Goal: Task Accomplishment & Management: Complete application form

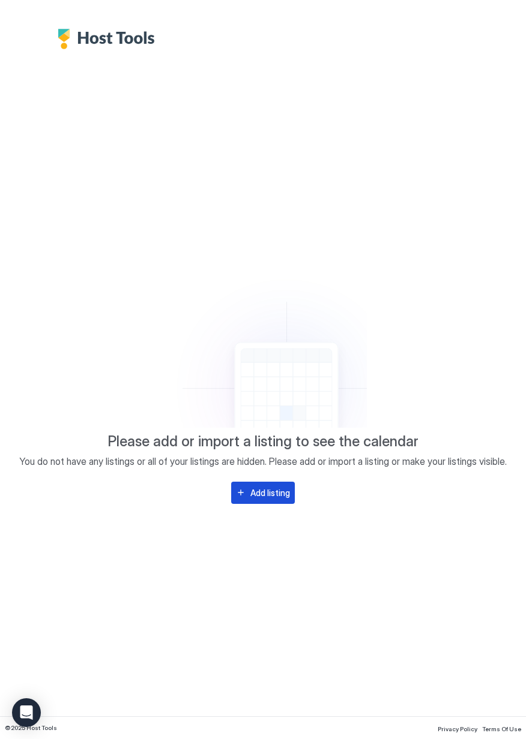
click at [285, 488] on div "Add listing" at bounding box center [270, 493] width 40 height 13
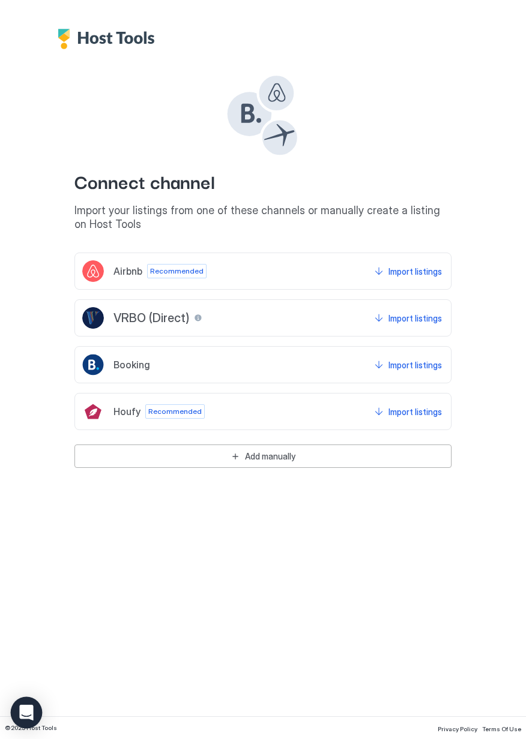
click at [25, 712] on icon "Open Intercom Messenger" at bounding box center [26, 713] width 14 height 16
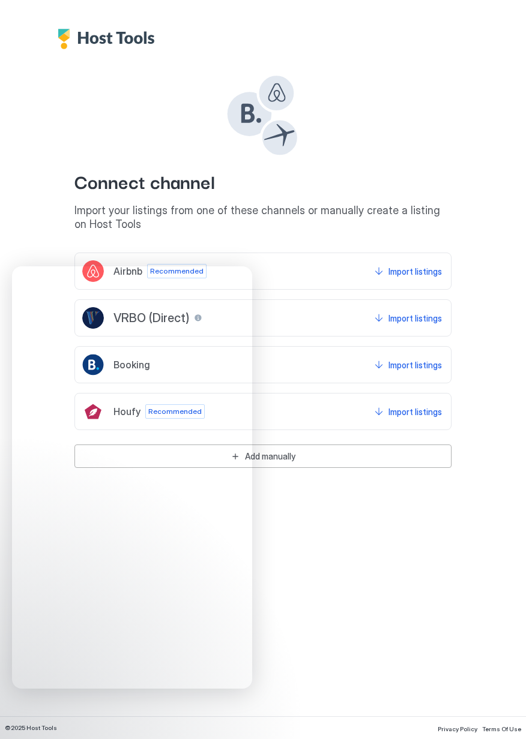
click at [345, 618] on div "Connect channel Import your listings from one of these channels or manually cre…" at bounding box center [263, 369] width 526 height 739
click at [337, 592] on div "Connect channel Import your listings from one of these channels or manually cre…" at bounding box center [263, 369] width 526 height 739
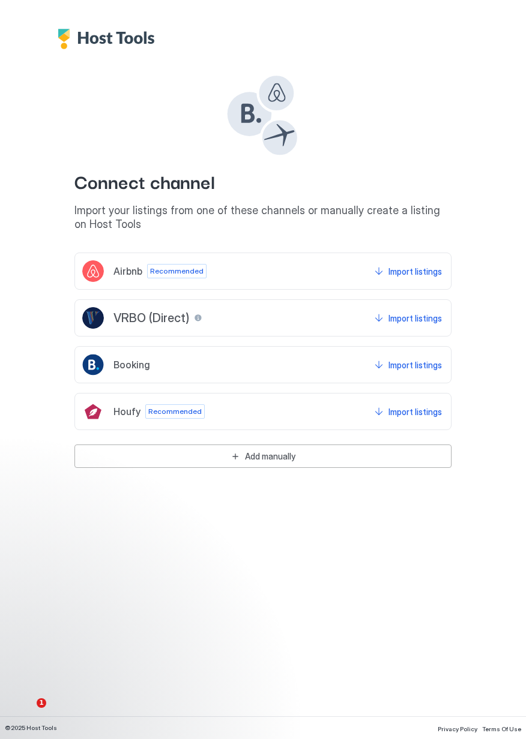
click at [110, 47] on img "Host Tools Logo" at bounding box center [109, 39] width 103 height 20
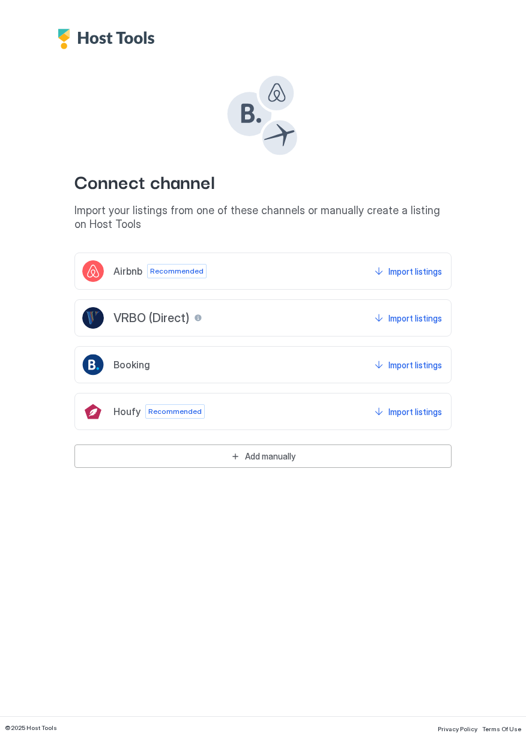
click at [261, 463] on button "Add manually" at bounding box center [262, 456] width 377 height 23
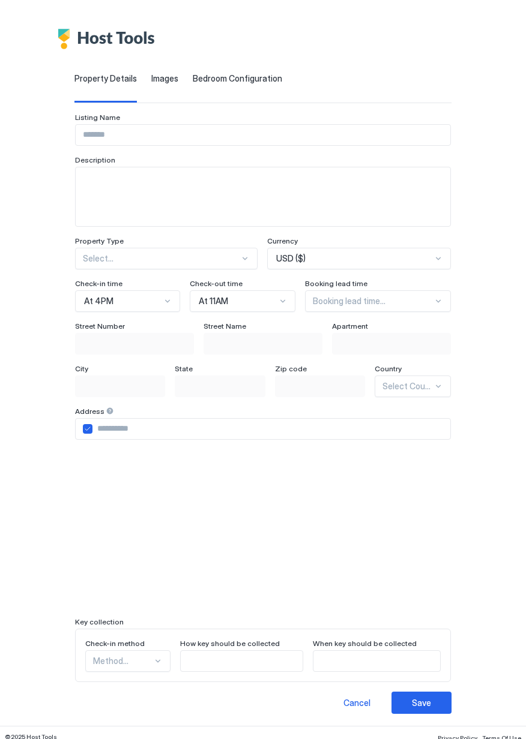
click at [151, 76] on span "Images" at bounding box center [164, 78] width 27 height 11
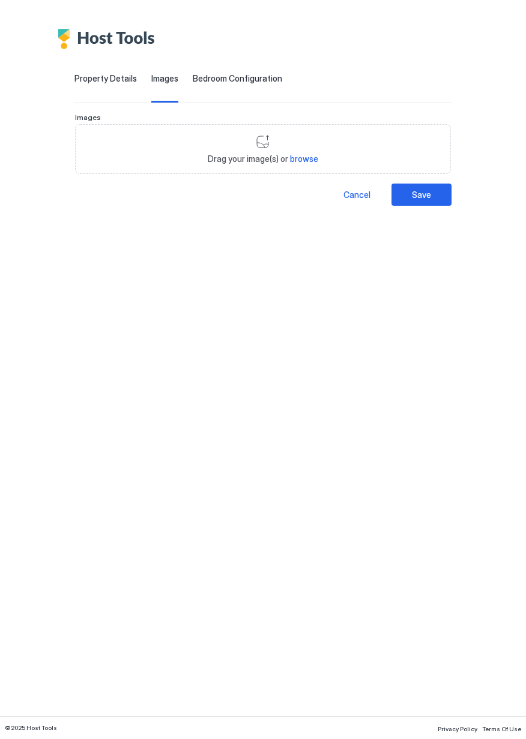
click at [208, 83] on span "Bedroom Configuration" at bounding box center [237, 78] width 89 height 11
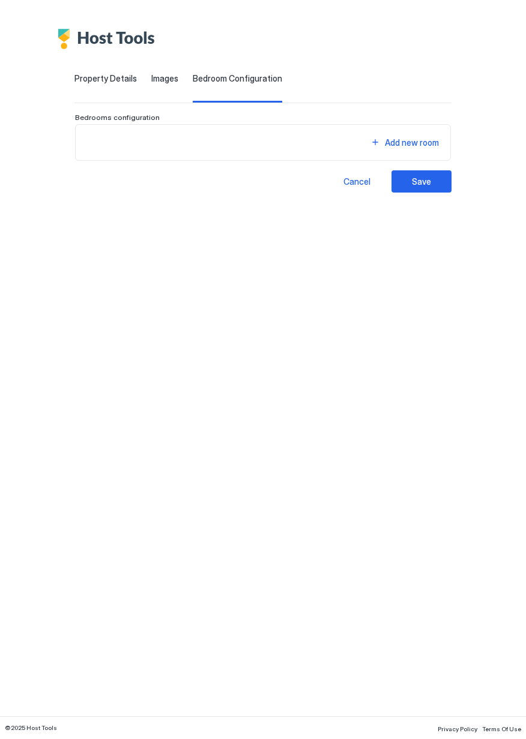
click at [74, 85] on div "Property Details" at bounding box center [105, 87] width 62 height 29
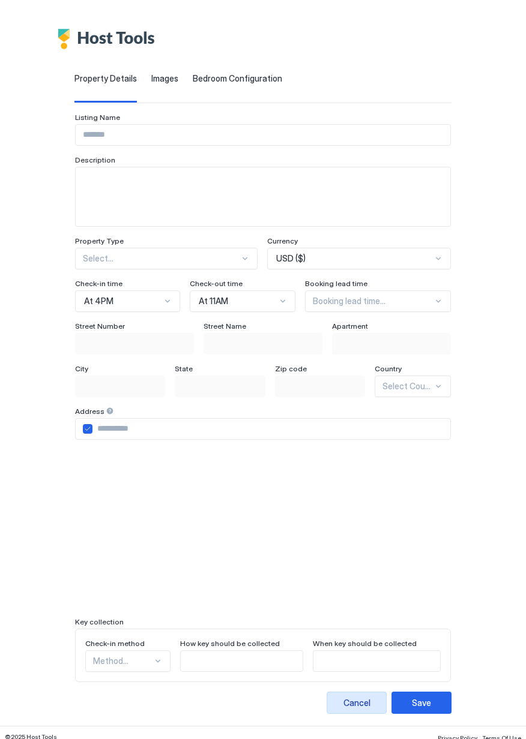
click at [370, 701] on div "Cancel" at bounding box center [356, 703] width 27 height 13
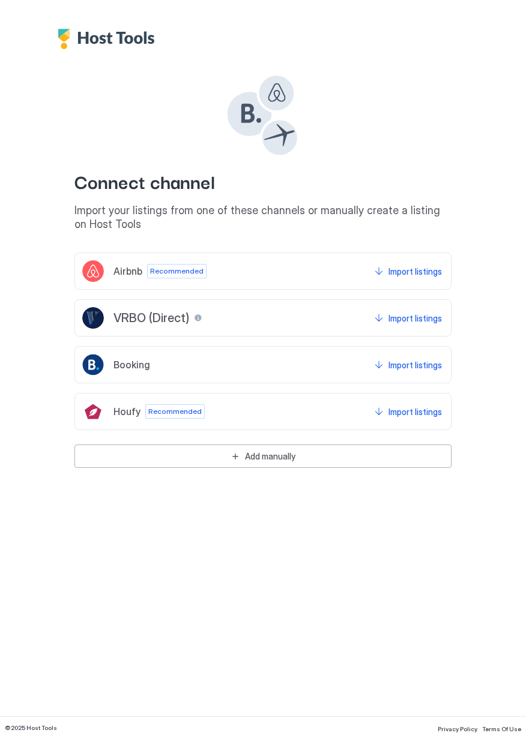
click at [453, 609] on div "Connect channel Import your listings from one of these channels or manually cre…" at bounding box center [263, 369] width 526 height 739
click at [206, 207] on span "Import your listings from one of these channels or manually create a listing on…" at bounding box center [262, 217] width 377 height 27
click at [202, 206] on span "Import your listings from one of these channels or manually create a listing on…" at bounding box center [262, 217] width 377 height 27
click at [126, 133] on div "Connect channel Import your listings from one of these channels or manually cre…" at bounding box center [262, 152] width 377 height 158
click at [140, 99] on div "Connect channel Import your listings from one of these channels or manually cre…" at bounding box center [262, 152] width 377 height 158
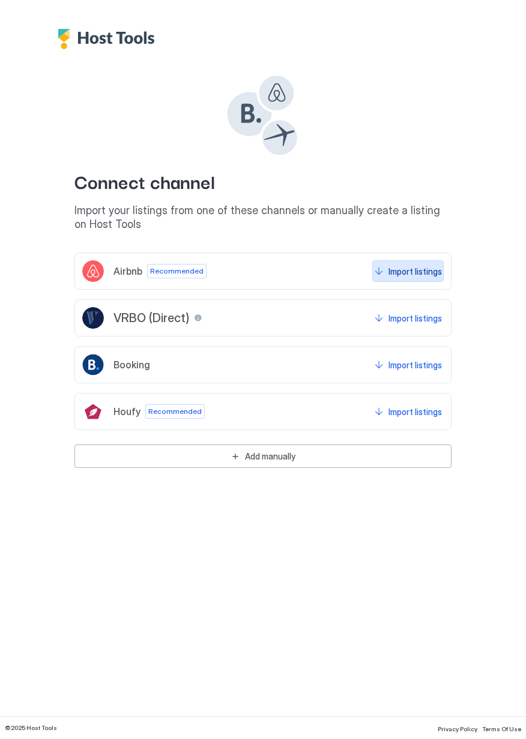
click at [417, 274] on div "Import listings" at bounding box center [414, 271] width 53 height 13
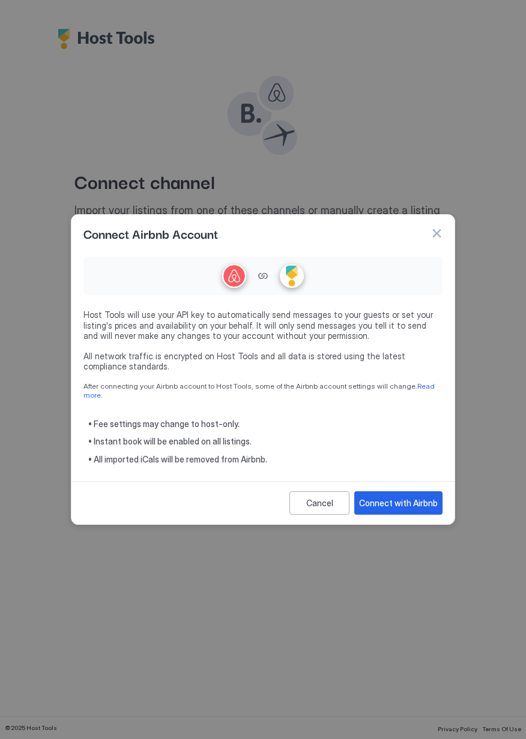
click at [435, 239] on button "button" at bounding box center [436, 233] width 12 height 12
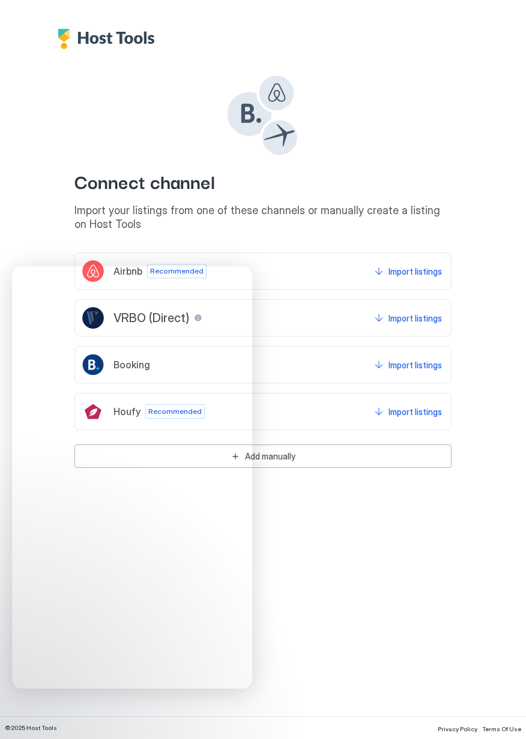
click at [361, 548] on div "Connect channel Import your listings from one of these channels or manually cre…" at bounding box center [263, 369] width 526 height 739
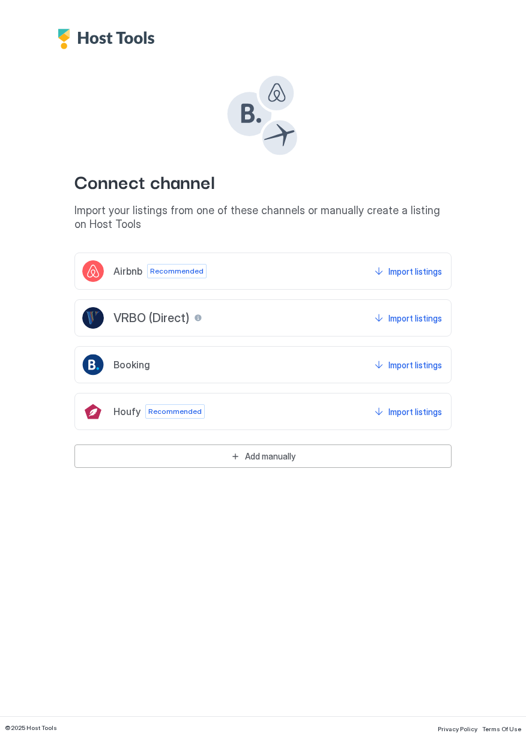
click at [46, 730] on span "© 2025 Host Tools" at bounding box center [31, 728] width 52 height 8
click at [51, 730] on span "© 2025 Host Tools" at bounding box center [31, 728] width 52 height 8
click at [337, 623] on div "Connect channel Import your listings from one of these channels or manually cre…" at bounding box center [263, 369] width 526 height 739
click at [468, 726] on span "Privacy Policy" at bounding box center [458, 729] width 40 height 7
click at [114, 38] on img "Host Tools Logo" at bounding box center [109, 39] width 103 height 20
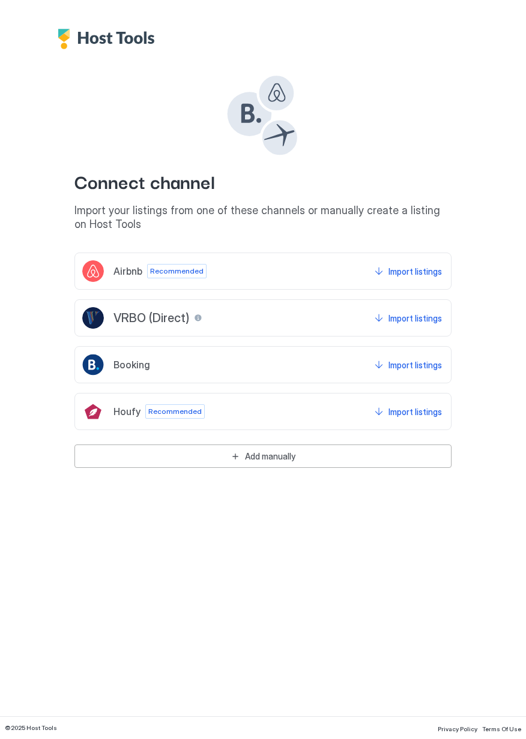
click at [65, 40] on img "Host Tools Logo" at bounding box center [109, 39] width 103 height 20
click at [116, 49] on img "Host Tools Logo" at bounding box center [109, 39] width 103 height 20
click at [260, 116] on rect at bounding box center [249, 114] width 44 height 44
click at [284, 96] on icon at bounding box center [276, 92] width 17 height 19
click at [287, 138] on rect at bounding box center [278, 137] width 37 height 37
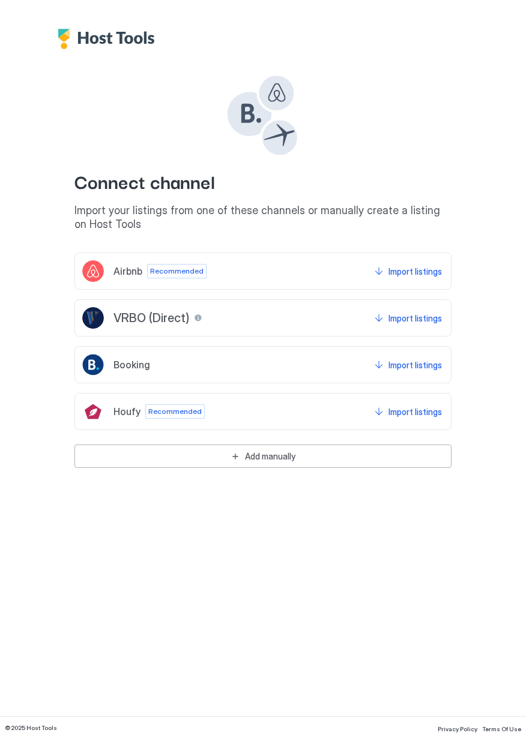
click at [457, 18] on div at bounding box center [263, 24] width 526 height 49
click at [508, 13] on div at bounding box center [263, 24] width 526 height 49
click at [23, 17] on div at bounding box center [263, 24] width 526 height 49
click at [12, 18] on div at bounding box center [263, 24] width 526 height 49
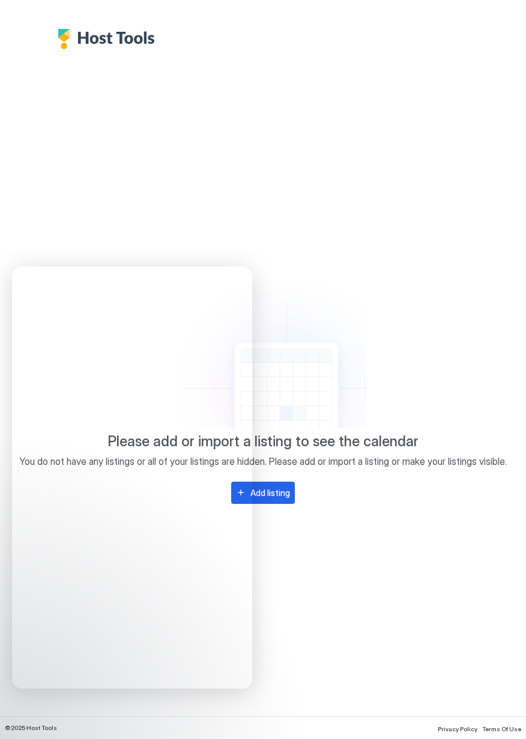
click at [466, 280] on div "Please add or import a listing to see the calendar You do not have any listings…" at bounding box center [262, 365] width 487 height 206
